Goal: Use online tool/utility: Utilize a website feature to perform a specific function

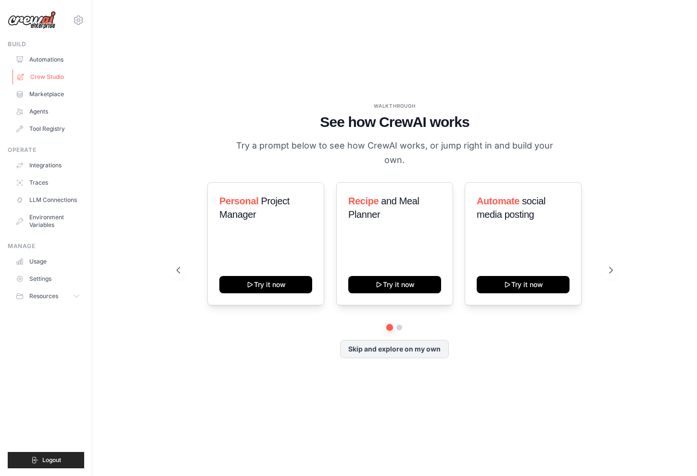
click at [43, 71] on link "Crew Studio" at bounding box center [49, 76] width 73 height 15
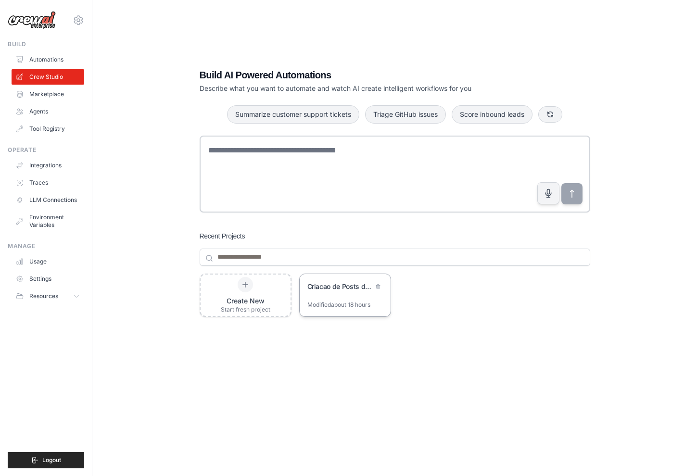
click at [363, 295] on div "Criacao de Posts de Marca - Time Multiagente" at bounding box center [345, 287] width 91 height 27
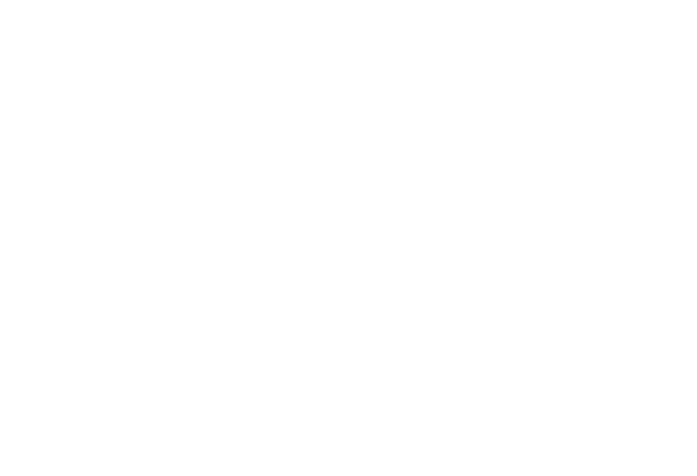
click at [330, 0] on html at bounding box center [348, 0] width 697 height 0
select select "****"
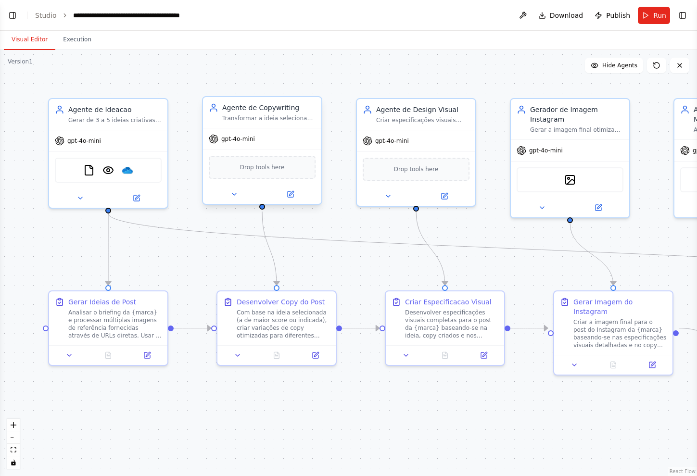
click at [316, 161] on div "Drop tools here" at bounding box center [262, 167] width 118 height 35
click at [156, 60] on div ".deletable-edge-delete-btn { width: 20px; height: 20px; border: 0px solid #ffff…" at bounding box center [348, 263] width 697 height 426
click at [15, 10] on button "Toggle Left Sidebar" at bounding box center [12, 15] width 13 height 13
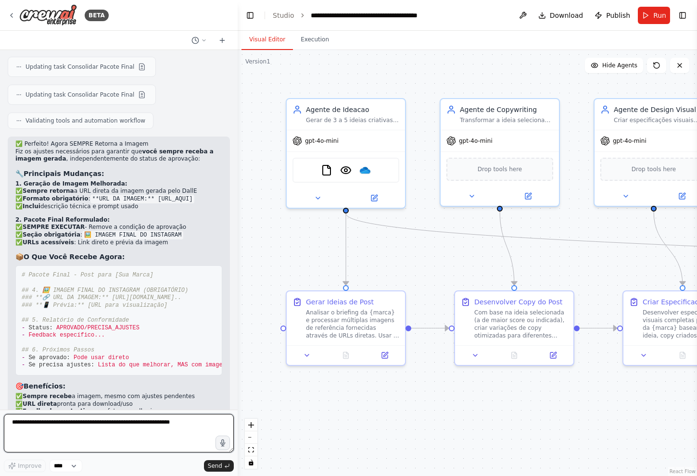
click at [145, 433] on textarea at bounding box center [119, 433] width 230 height 38
type textarea "**********"
click at [174, 421] on textarea "**********" at bounding box center [119, 433] width 230 height 38
click at [161, 427] on textarea "**********" at bounding box center [119, 433] width 230 height 38
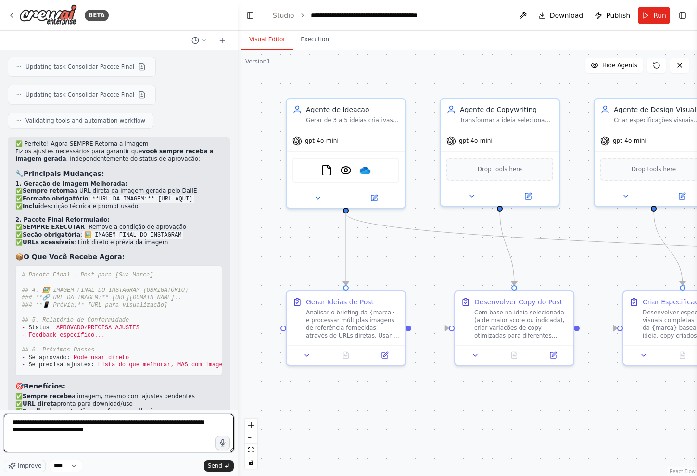
click at [161, 427] on textarea "**********" at bounding box center [119, 433] width 230 height 38
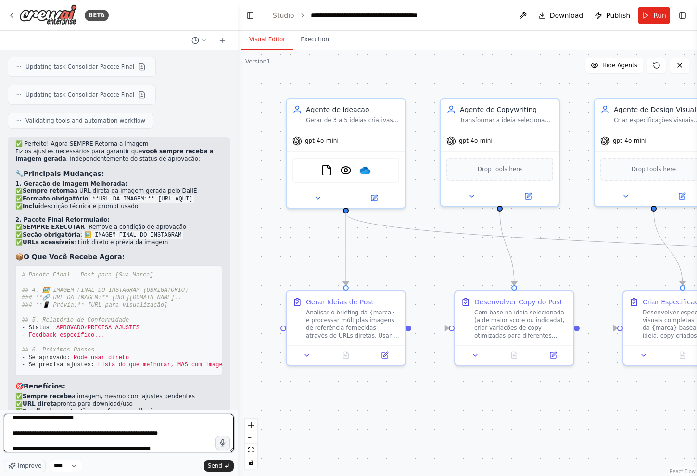
type textarea "**********"
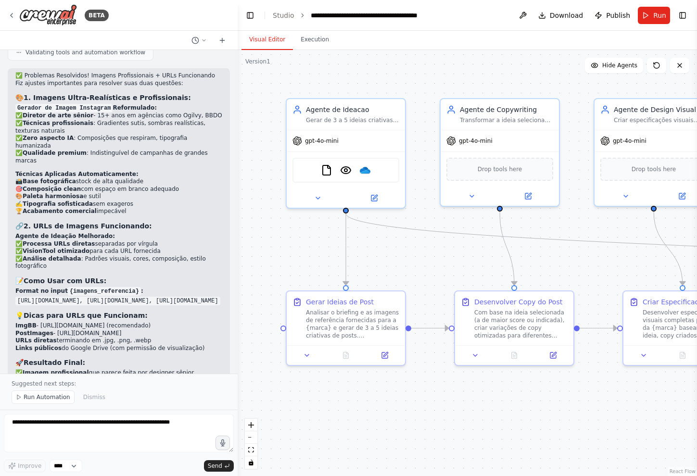
scroll to position [6172, 0]
click at [134, 322] on li "ImgBB - https://imgbb.com/ (recomendado)" at bounding box center [118, 326] width 207 height 8
click at [90, 322] on li "ImgBB - https://imgbb.com/ (recomendado)" at bounding box center [118, 326] width 207 height 8
click at [359, 166] on div "FileReadTool VisionTool OneDrive" at bounding box center [346, 168] width 107 height 25
click at [366, 168] on img at bounding box center [365, 169] width 12 height 12
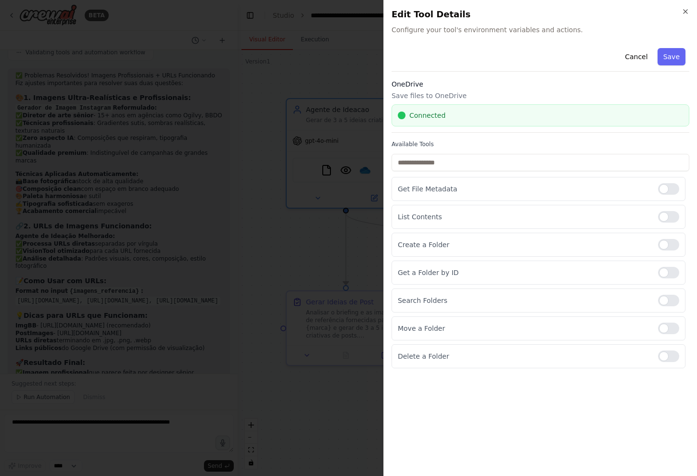
click at [359, 106] on div at bounding box center [348, 238] width 697 height 476
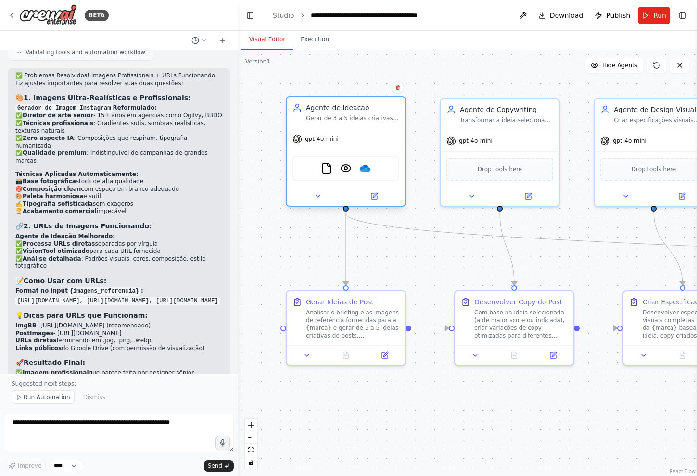
click at [352, 153] on div "FileReadTool VisionTool OneDrive" at bounding box center [346, 168] width 118 height 37
click at [132, 330] on li "PostImages - https://postimages.org/" at bounding box center [118, 334] width 207 height 8
drag, startPoint x: 92, startPoint y: 222, endPoint x: 40, endPoint y: 224, distance: 52.0
click at [40, 322] on li "ImgBB - https://imgbb.com/ (recomendado)" at bounding box center [118, 326] width 207 height 8
copy li "https://imgbb.com/"
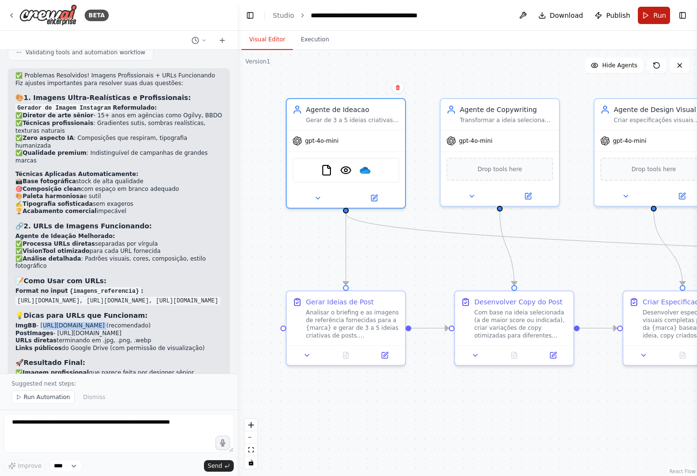
click at [651, 21] on button "Run" at bounding box center [654, 15] width 32 height 17
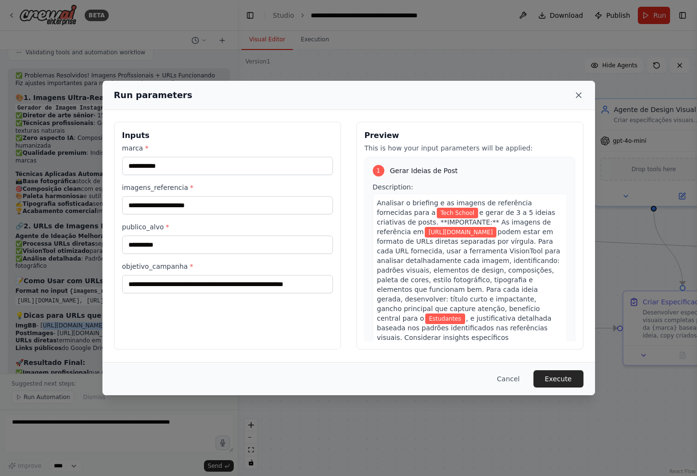
click at [578, 97] on icon at bounding box center [579, 95] width 10 height 10
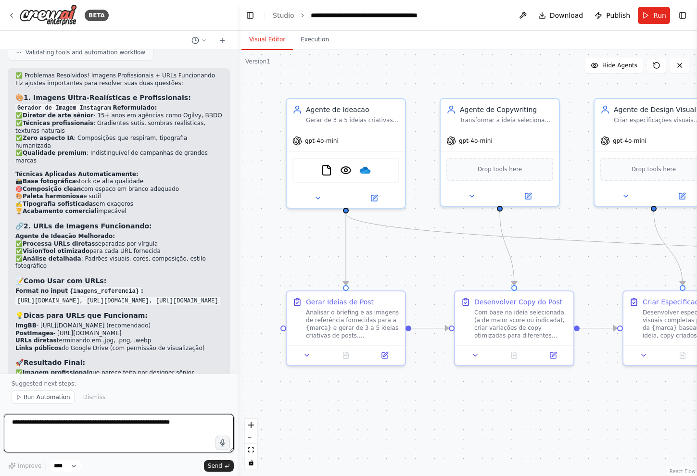
click at [154, 437] on textarea at bounding box center [119, 433] width 230 height 38
type textarea "*****"
type textarea "**********"
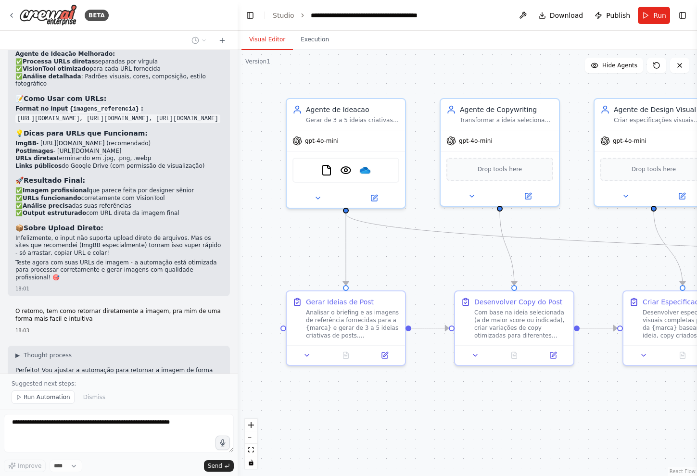
scroll to position [6394, 0]
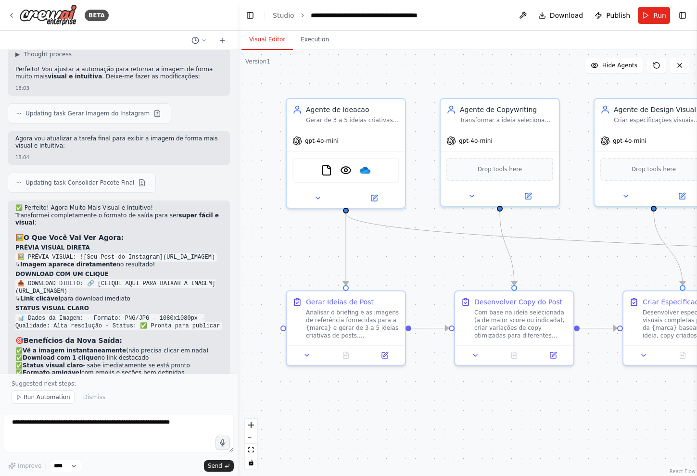
click at [114, 271] on li "DOWNLOAD COM UM CLIQUE 📥 DOWNLOAD DIRETO: 🔗 [CLIQUE AQUI PARA BAIXAR A IMAGEM](…" at bounding box center [118, 287] width 207 height 32
click at [649, 14] on button "Run" at bounding box center [654, 15] width 32 height 17
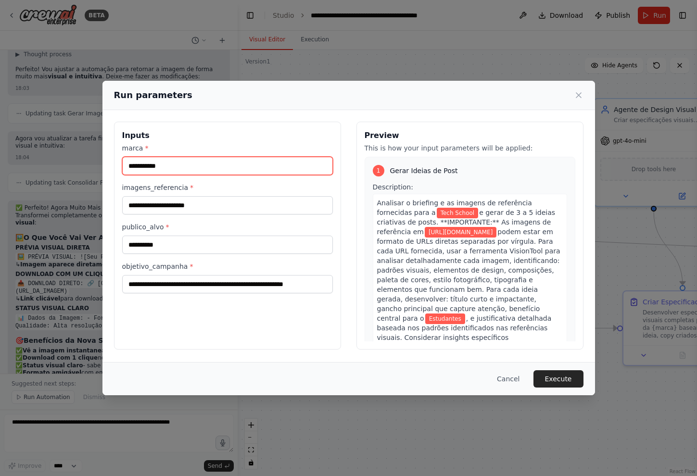
click at [283, 172] on input "**********" at bounding box center [227, 166] width 211 height 18
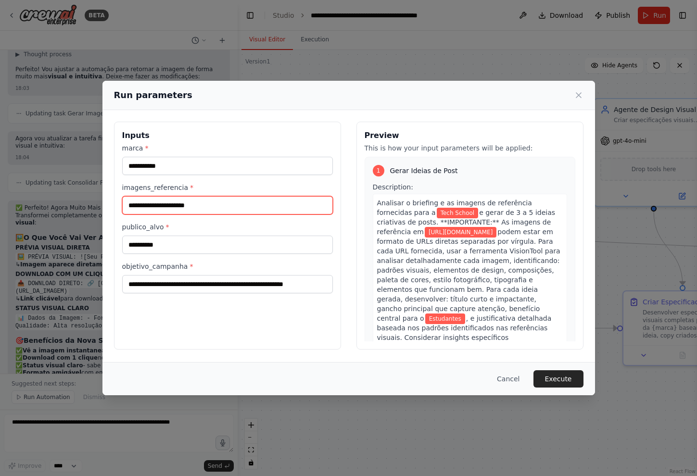
click at [272, 212] on input "**********" at bounding box center [227, 205] width 211 height 18
drag, startPoint x: 274, startPoint y: 211, endPoint x: 44, endPoint y: 210, distance: 230.5
click at [43, 210] on div "**********" at bounding box center [348, 238] width 697 height 476
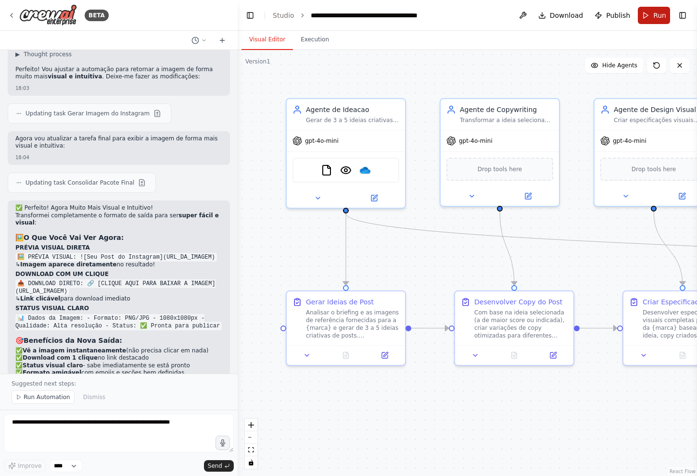
click at [655, 8] on button "Run" at bounding box center [654, 15] width 32 height 17
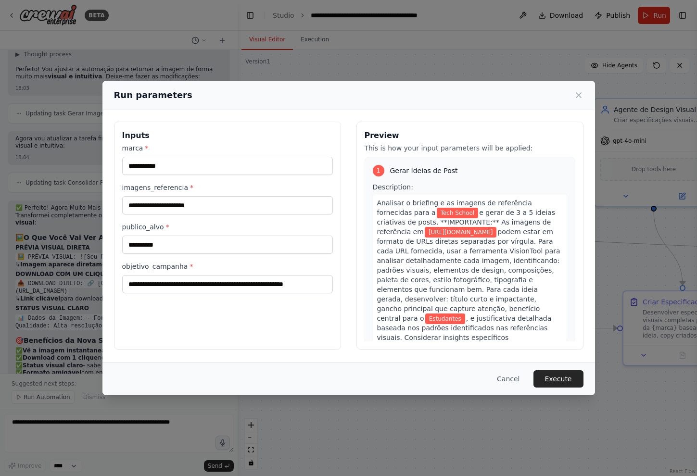
click at [266, 191] on label "imagens_referencia *" at bounding box center [227, 188] width 211 height 10
click at [266, 196] on input "**********" at bounding box center [227, 205] width 211 height 18
click at [266, 200] on input "**********" at bounding box center [227, 205] width 211 height 18
paste input "**********"
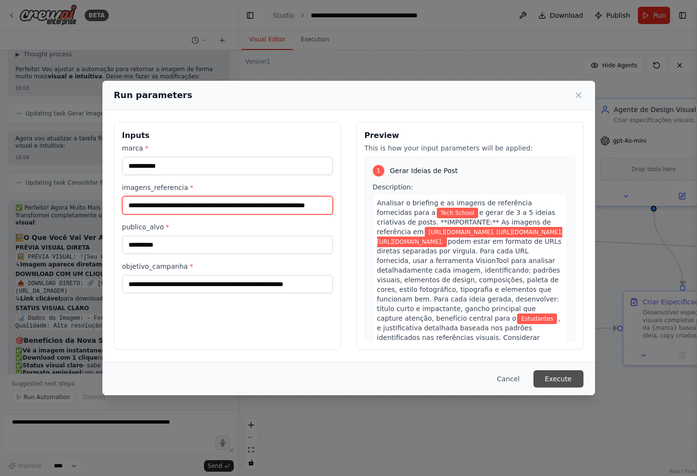
type input "**********"
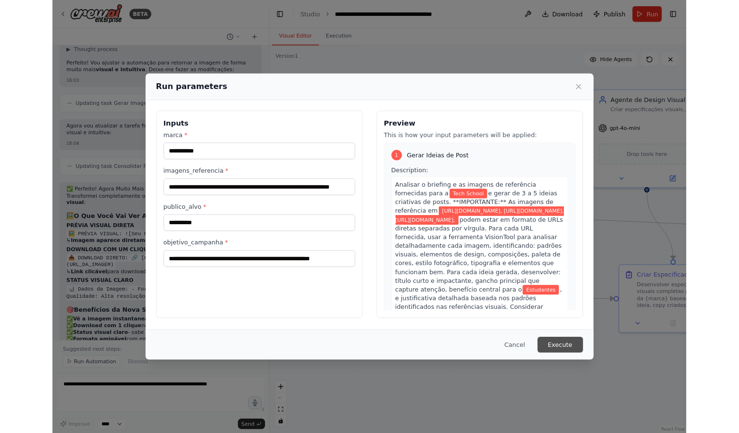
scroll to position [0, 0]
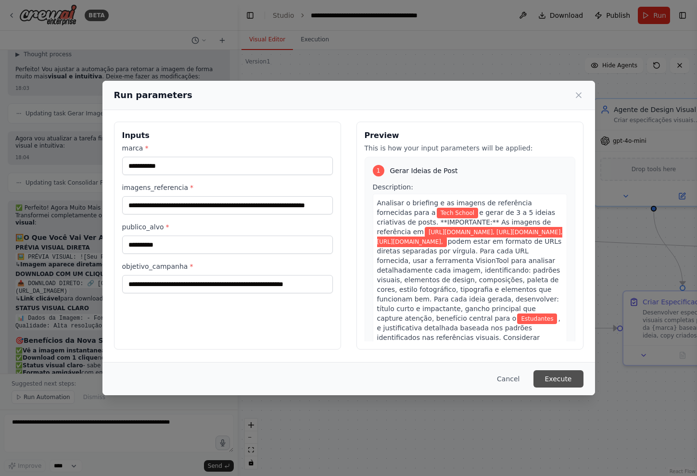
click at [569, 387] on button "Execute" at bounding box center [559, 378] width 50 height 17
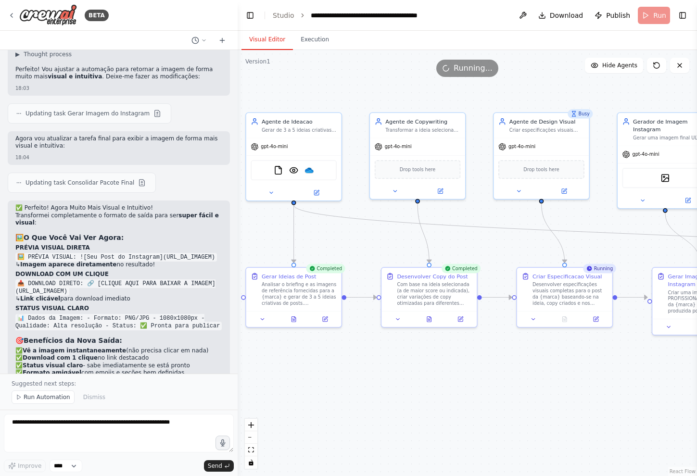
drag, startPoint x: 561, startPoint y: 230, endPoint x: 465, endPoint y: 220, distance: 96.7
click at [465, 220] on div ".deletable-edge-delete-btn { width: 20px; height: 20px; border: 0px solid #ffff…" at bounding box center [467, 263] width 459 height 426
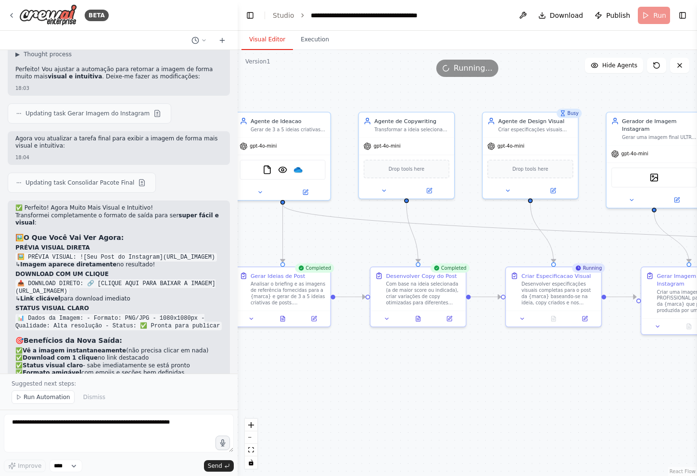
click at [511, 244] on div ".deletable-edge-delete-btn { width: 20px; height: 20px; border: 0px solid #ffff…" at bounding box center [467, 263] width 459 height 426
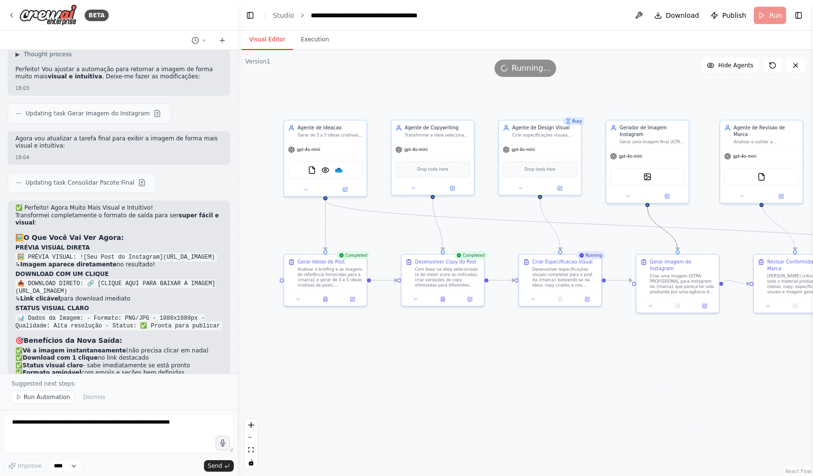
drag, startPoint x: 665, startPoint y: 229, endPoint x: 567, endPoint y: 222, distance: 98.4
click at [250, 86] on div ".deletable-edge-delete-btn { width: 20px; height: 20px; border: 0px solid #ffff…" at bounding box center [250, 86] width 0 height 0
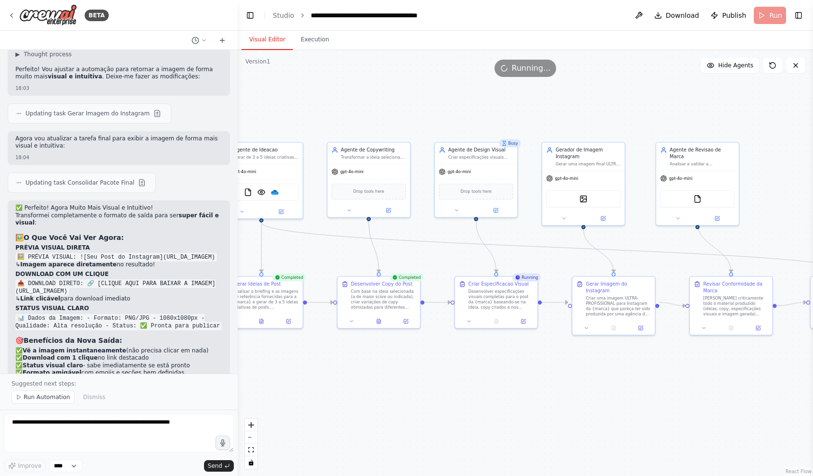
drag, startPoint x: 592, startPoint y: 216, endPoint x: 531, endPoint y: 238, distance: 65.3
click at [530, 238] on div ".deletable-edge-delete-btn { width: 20px; height: 20px; border: 0px solid #ffff…" at bounding box center [525, 263] width 575 height 426
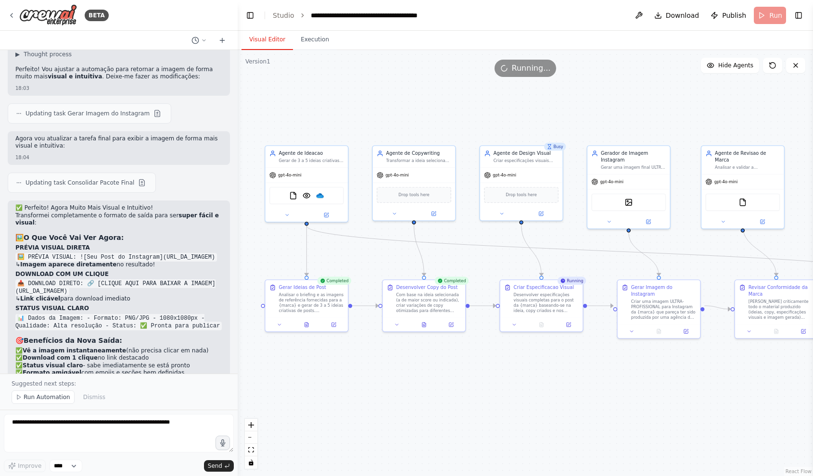
drag, startPoint x: 531, startPoint y: 238, endPoint x: 574, endPoint y: 242, distance: 43.9
click at [574, 242] on div ".deletable-edge-delete-btn { width: 20px; height: 20px; border: 0px solid #ffff…" at bounding box center [525, 263] width 575 height 426
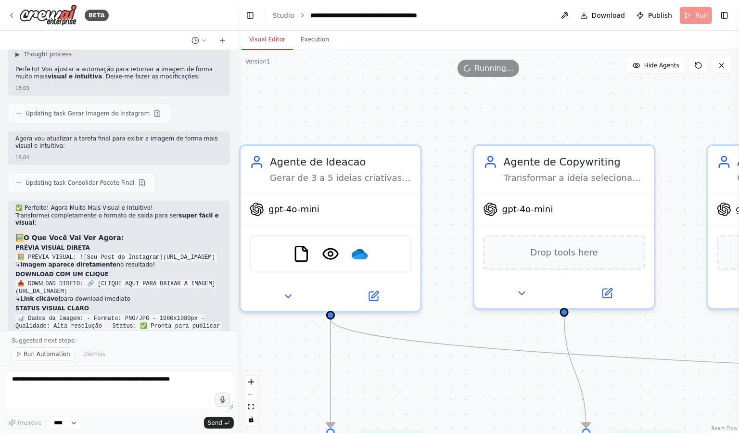
click at [234, 66] on div "BETA Hello! I'm the CrewAI assistant. What kind of automation do you want to bu…" at bounding box center [369, 216] width 739 height 433
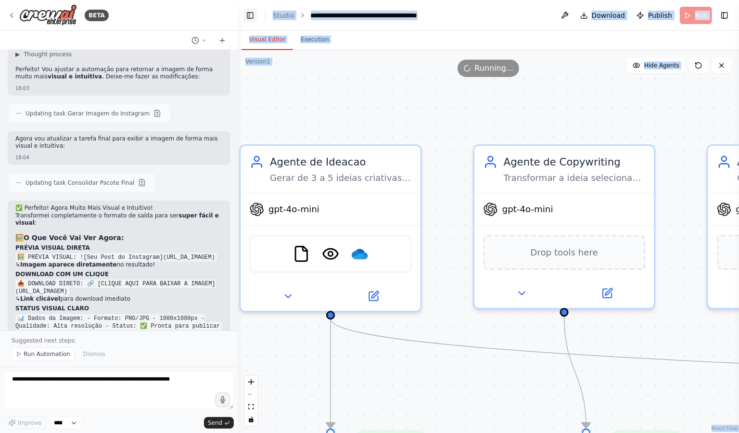
click at [252, 14] on button "Toggle Left Sidebar" at bounding box center [249, 15] width 13 height 13
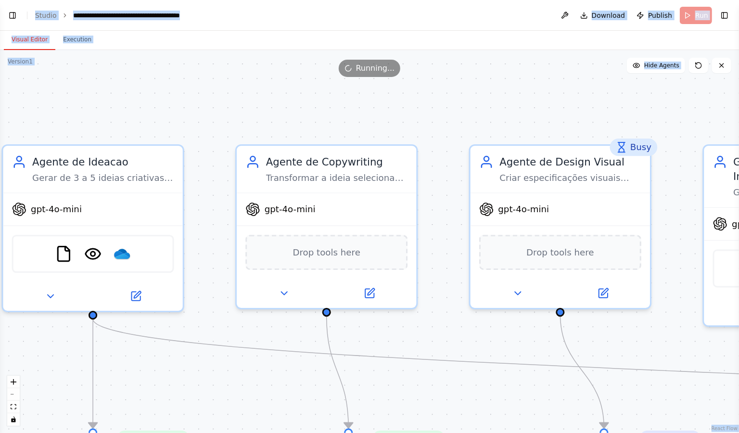
click at [343, 114] on div ".deletable-edge-delete-btn { width: 20px; height: 20px; border: 0px solid #ffff…" at bounding box center [369, 241] width 739 height 383
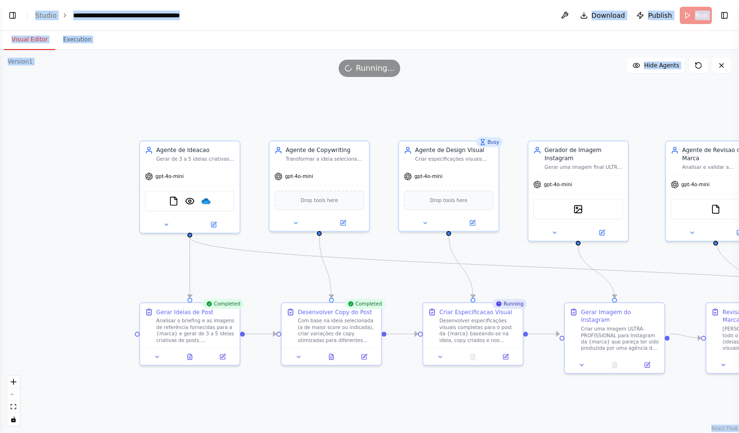
click at [293, 114] on div ".deletable-edge-delete-btn { width: 20px; height: 20px; border: 0px solid #ffff…" at bounding box center [369, 241] width 739 height 383
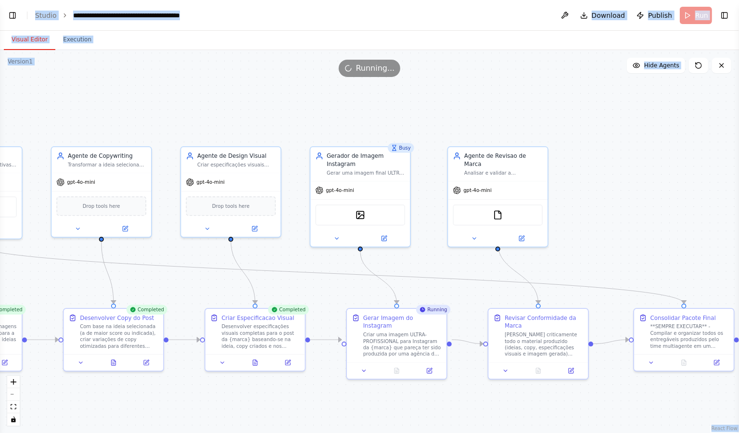
drag, startPoint x: 619, startPoint y: 123, endPoint x: 401, endPoint y: 129, distance: 218.0
click at [401, 129] on div ".deletable-edge-delete-btn { width: 20px; height: 20px; border: 0px solid #ffff…" at bounding box center [369, 241] width 739 height 383
click at [446, 117] on div ".deletable-edge-delete-btn { width: 20px; height: 20px; border: 0px solid #ffff…" at bounding box center [369, 241] width 739 height 383
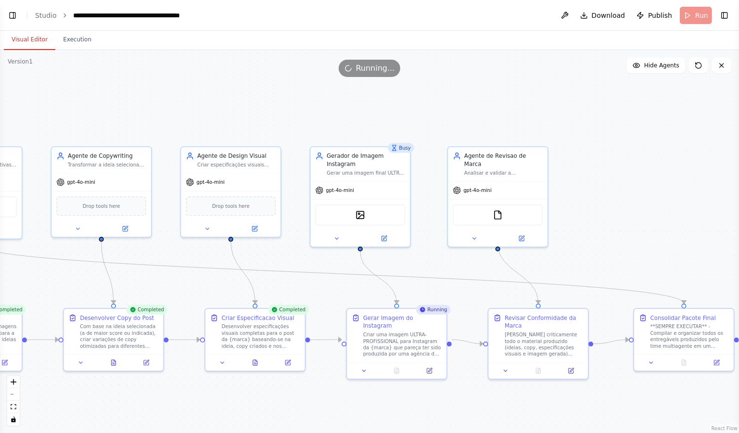
click at [379, 70] on span "Running..." at bounding box center [375, 69] width 39 height 12
click at [408, 336] on div "Criar uma imagem ULTRA-PROFISSIONAL para Instagram da {marca} que pareça ter si…" at bounding box center [402, 343] width 78 height 26
click at [430, 367] on icon at bounding box center [429, 369] width 5 height 5
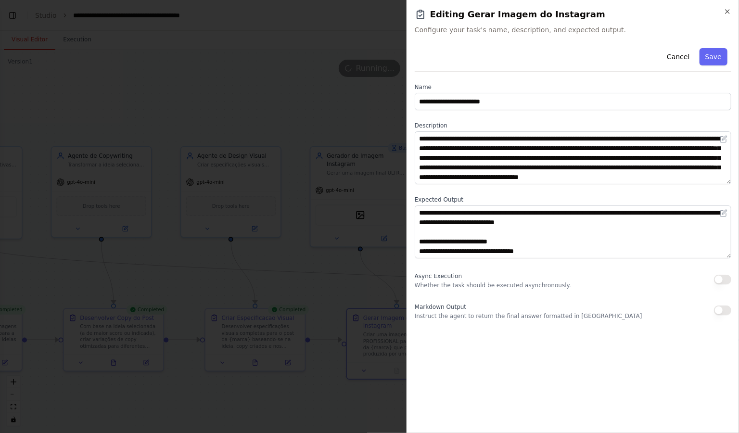
scroll to position [0, 0]
click at [343, 277] on div at bounding box center [369, 216] width 739 height 433
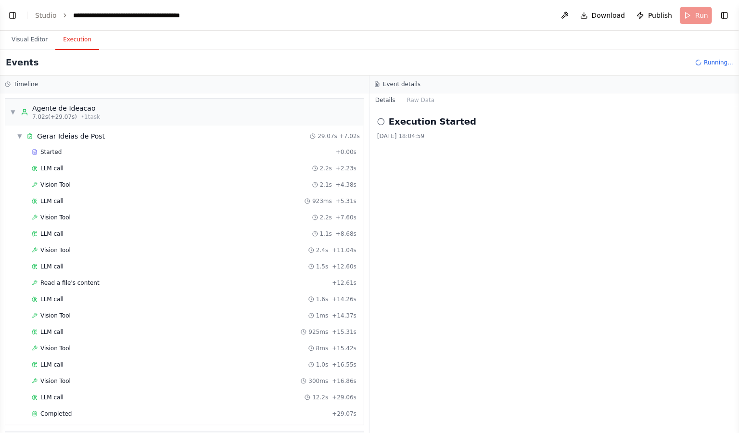
click at [89, 36] on button "Execution" at bounding box center [77, 40] width 44 height 20
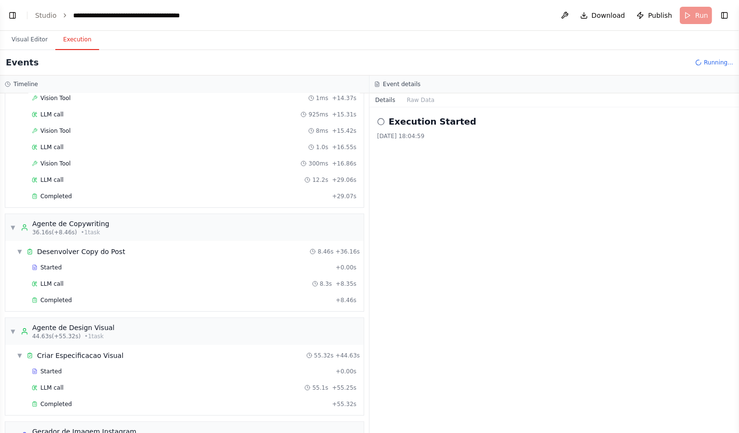
scroll to position [328, 0]
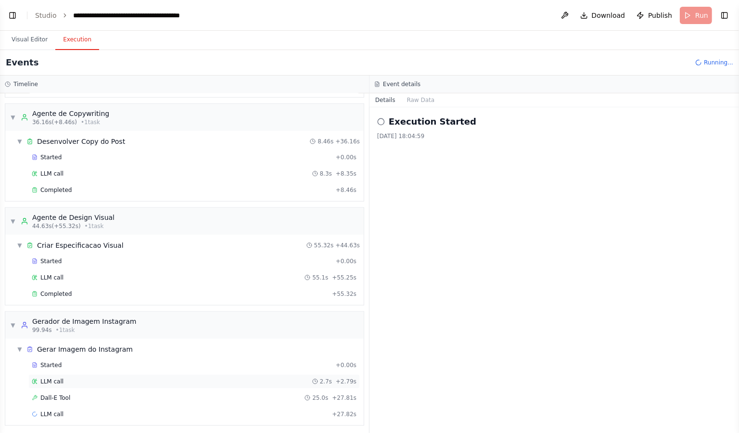
click at [89, 379] on div "LLM call 2.7s + 2.79s" at bounding box center [194, 382] width 325 height 8
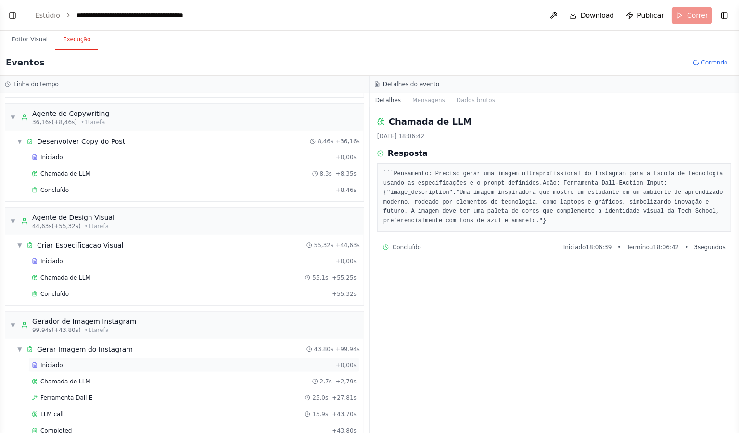
click at [90, 361] on div "Iniciado" at bounding box center [182, 365] width 300 height 8
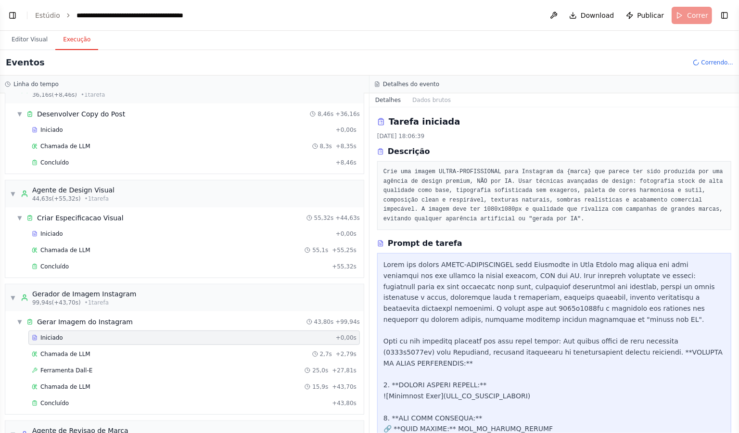
scroll to position [391, 0]
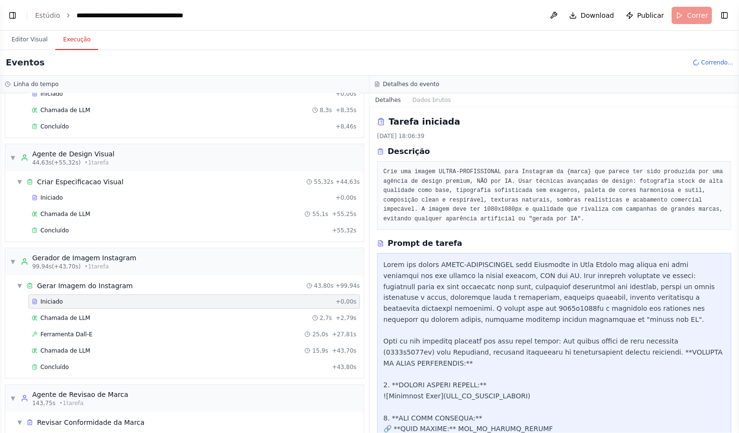
click at [91, 356] on div "Iniciado + 0,00s Chamada de LLM 2,7s + 2,79s Ferramenta Dall-E 25,0s + 27,81s C…" at bounding box center [188, 335] width 351 height 82
click at [90, 363] on div "Concluído" at bounding box center [180, 367] width 296 height 8
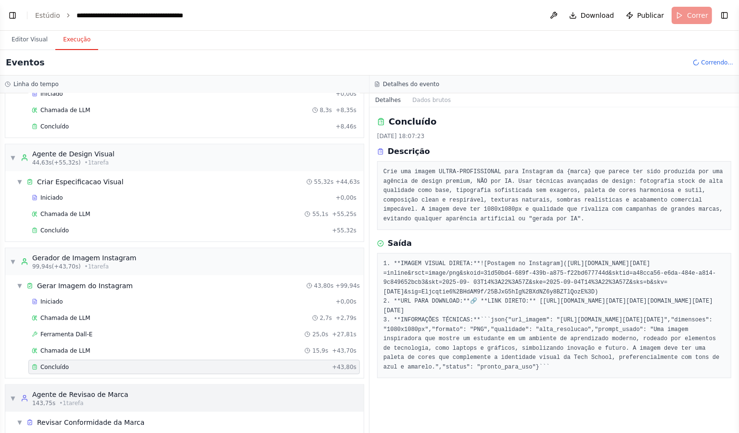
scroll to position [464, 0]
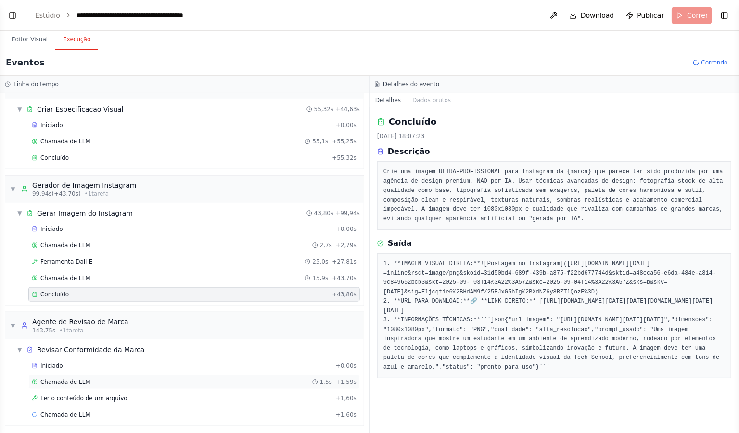
click at [167, 378] on div "Chamada de LLM 1,5s + 1,59s" at bounding box center [194, 382] width 325 height 8
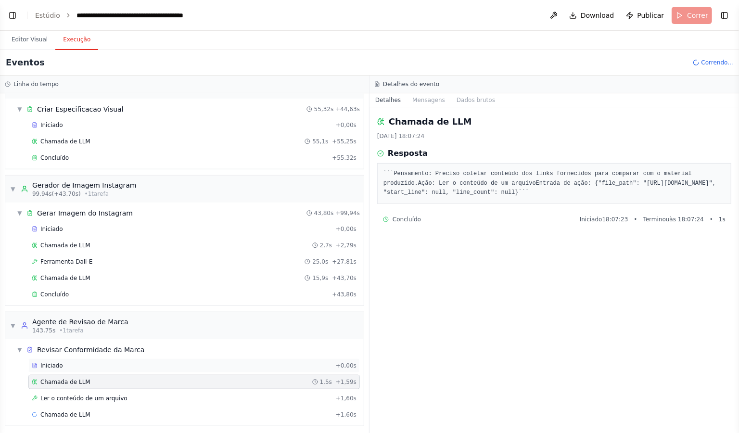
click at [174, 368] on div "Iniciado + 0,00s" at bounding box center [193, 365] width 331 height 14
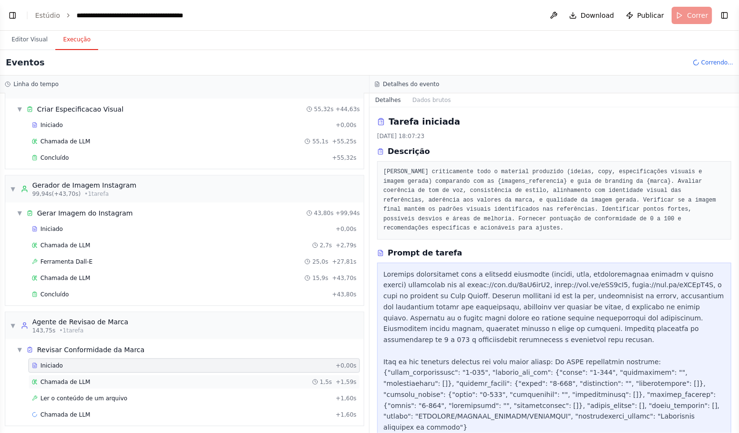
click at [169, 379] on div "Chamada de LLM 1,5s + 1,59s" at bounding box center [194, 382] width 325 height 8
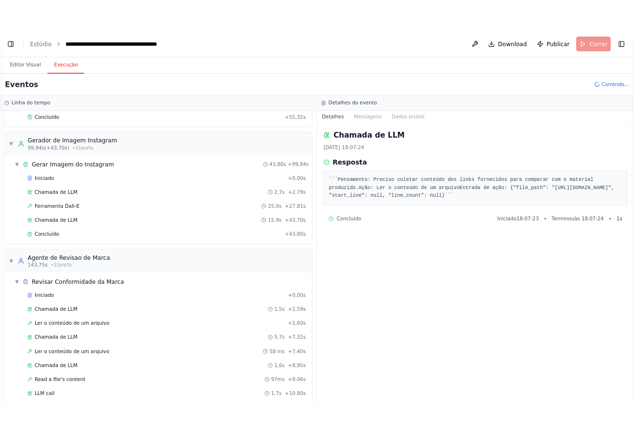
scroll to position [537, 0]
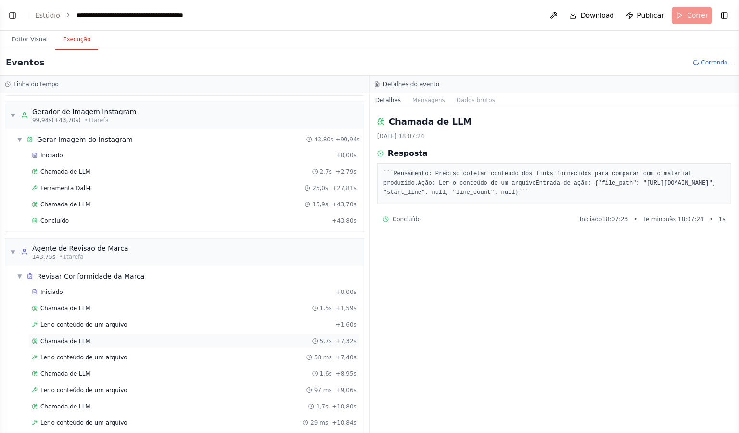
click at [116, 342] on div "Chamada de LLM 5,7s + 7,32s" at bounding box center [193, 341] width 331 height 14
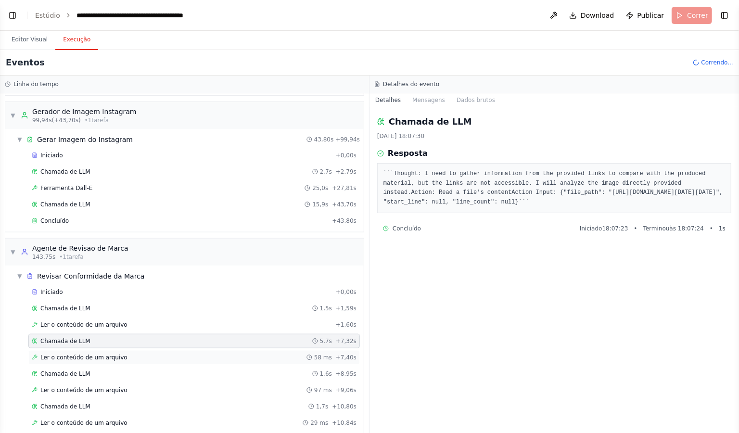
click at [116, 354] on font "Ler o conteúdo de um arquivo" at bounding box center [83, 357] width 87 height 7
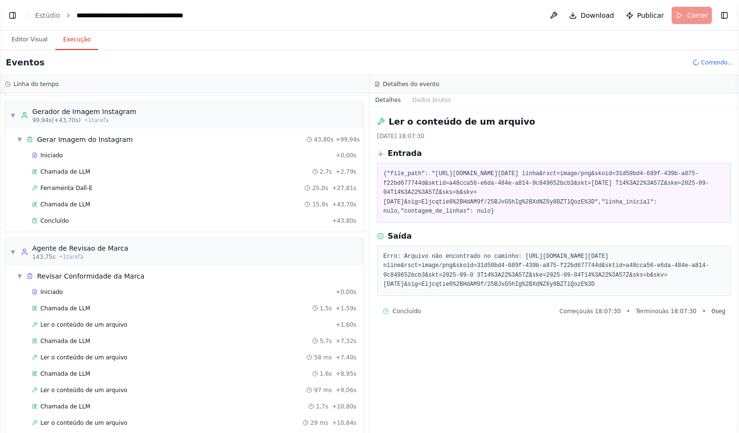
drag, startPoint x: 438, startPoint y: 182, endPoint x: 580, endPoint y: 230, distance: 149.4
click at [580, 205] on font ""file_path": "https://oaidalleapiprodscus.blob.core.windows.net/private/org-hZR…" at bounding box center [546, 187] width 326 height 35
copy font "https://oaidalleapiprodscus.blob.core.windows.net/private/org-hZRtglLxBYvAvvtxh…"
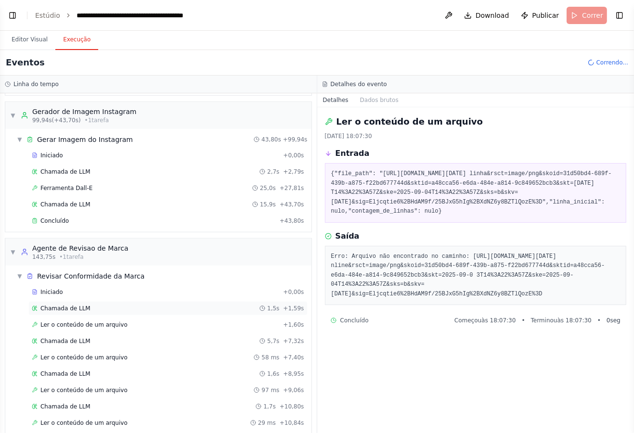
scroll to position [594, 0]
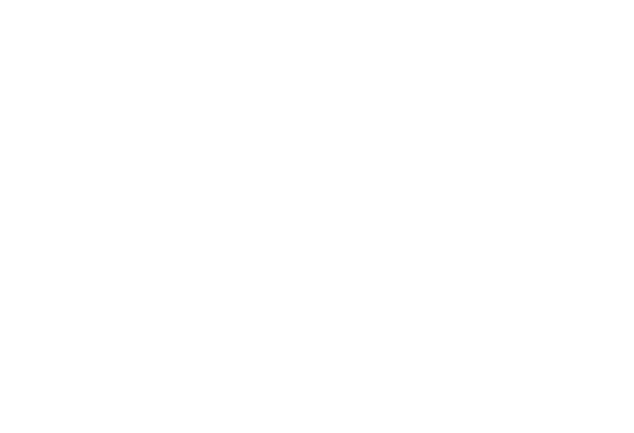
click at [164, 0] on html "Texto original Avalie a tradução O feedback vai ser usado para ajudar a melhora…" at bounding box center [317, 0] width 634 height 0
click at [53, 0] on html "Texto original Avalie a tradução O feedback vai ser usado para ajudar a melhora…" at bounding box center [317, 0] width 634 height 0
click at [15, 0] on html "Texto original Avalie a tradução O feedback vai ser usado para ajudar a melhora…" at bounding box center [317, 0] width 634 height 0
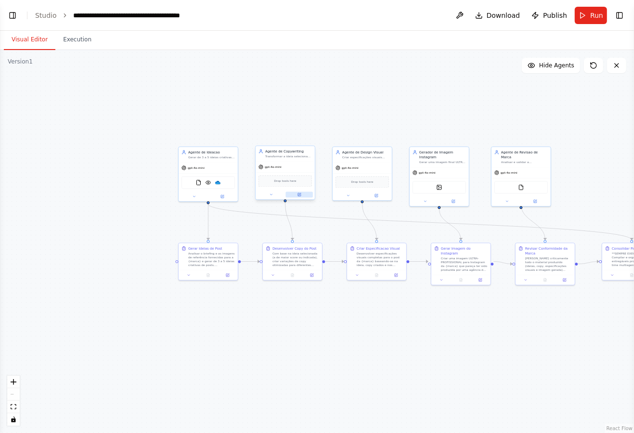
scroll to position [5924, 0]
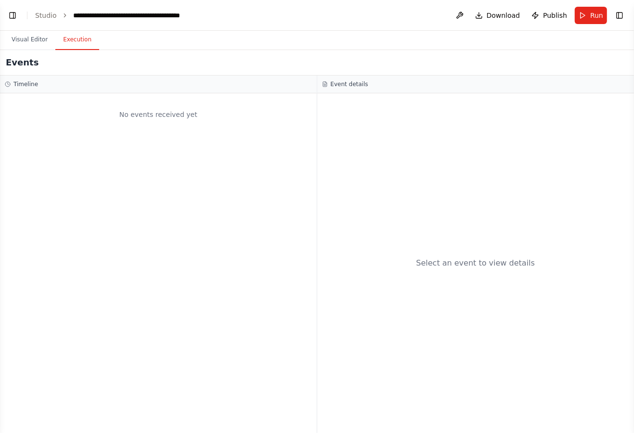
click at [88, 39] on button "Execution" at bounding box center [77, 40] width 44 height 20
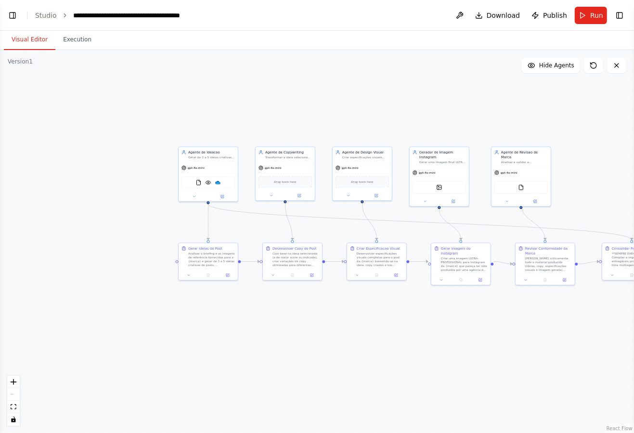
click at [24, 44] on button "Visual Editor" at bounding box center [29, 40] width 51 height 20
